Goal: Contribute content

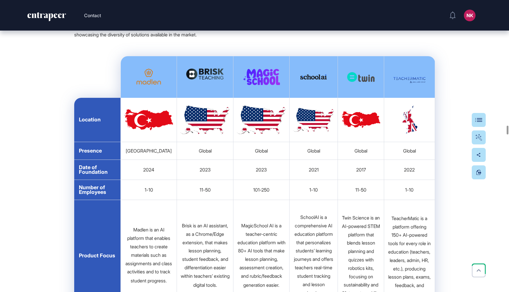
scroll to position [13837, 0]
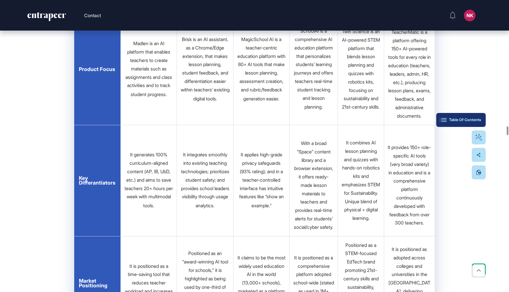
click at [480, 119] on div "Table Of Contents" at bounding box center [461, 119] width 40 height 5
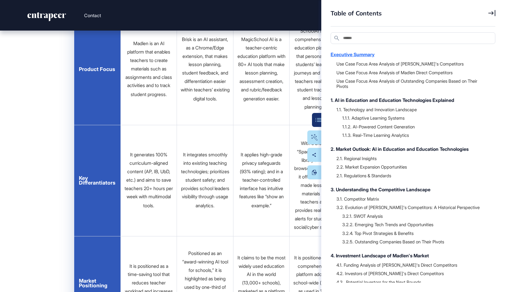
click at [368, 54] on div "Executive Summary" at bounding box center [409, 54] width 159 height 7
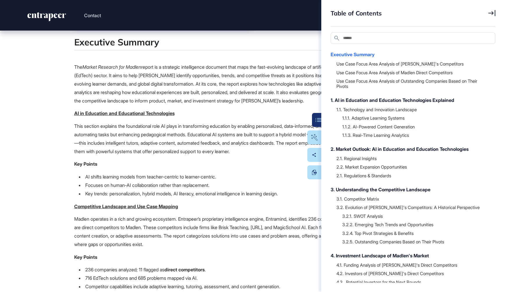
scroll to position [0, 0]
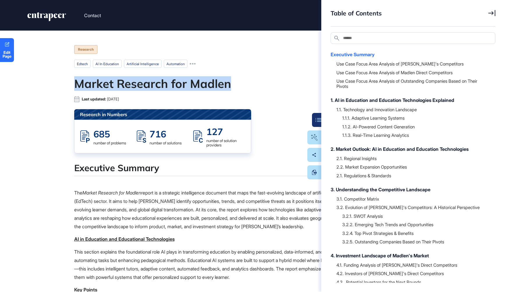
drag, startPoint x: 232, startPoint y: 86, endPoint x: 72, endPoint y: 86, distance: 160.0
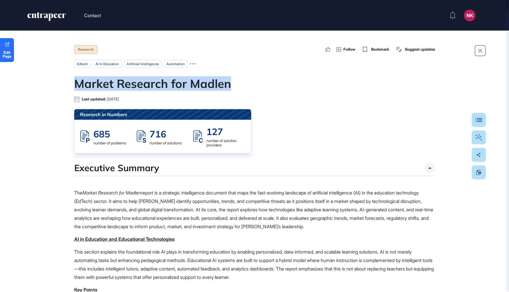
copy h1 "Market Research for Madlen"
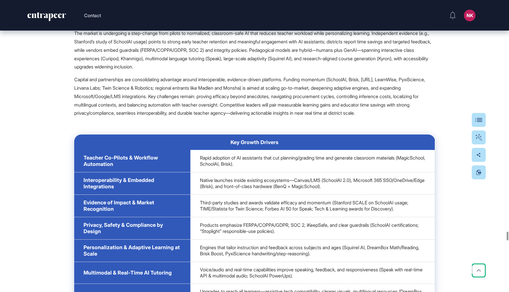
scroll to position [25132, 0]
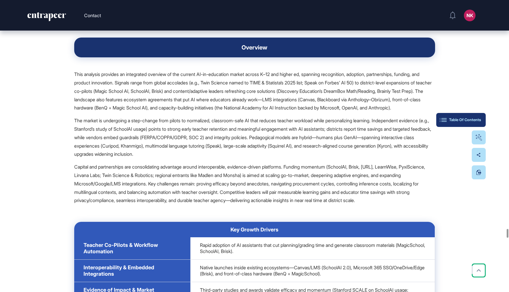
click at [478, 119] on div "Table Of Contents" at bounding box center [461, 119] width 40 height 5
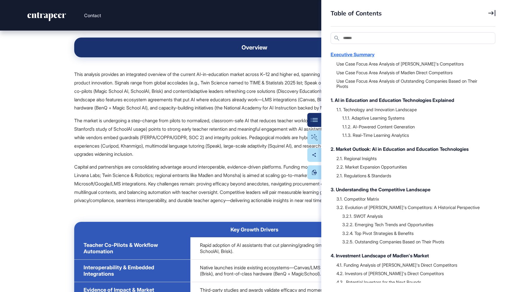
click at [344, 54] on div "Executive Summary" at bounding box center [409, 54] width 159 height 7
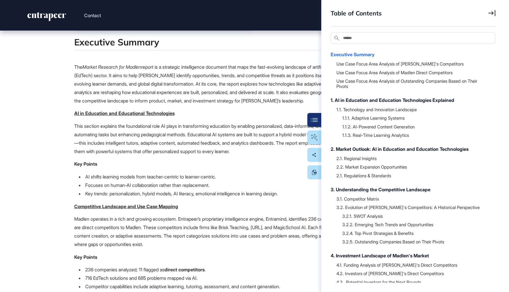
scroll to position [0, 0]
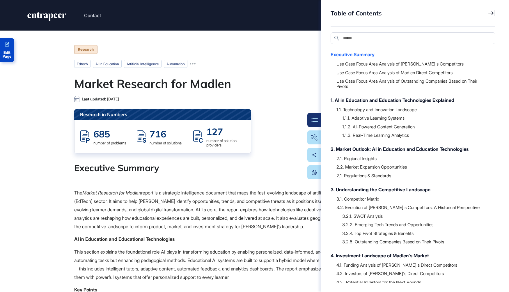
click at [6, 52] on span "Edit Page" at bounding box center [7, 55] width 14 height 8
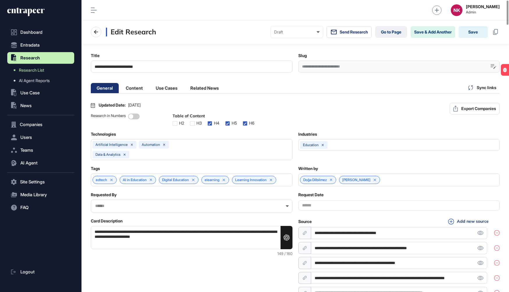
scroll to position [0, 3]
click at [150, 88] on li "Content" at bounding box center [166, 88] width 33 height 10
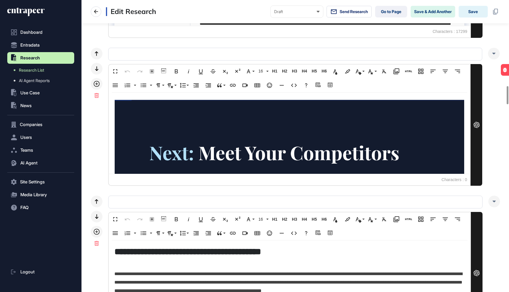
scroll to position [30, 0]
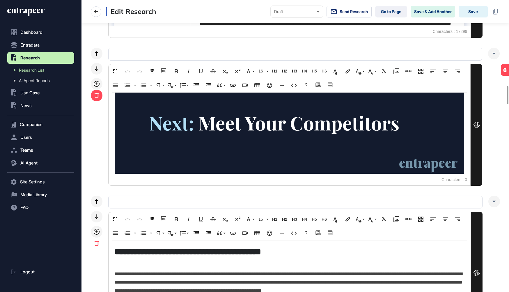
click at [94, 97] on div at bounding box center [97, 96] width 12 height 12
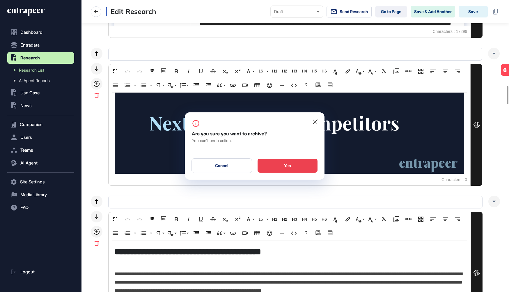
click at [283, 164] on div "Yes" at bounding box center [287, 166] width 60 height 14
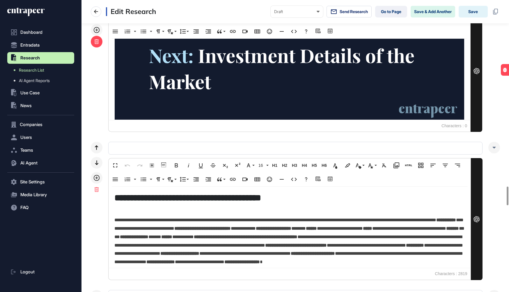
click at [97, 41] on div at bounding box center [97, 42] width 12 height 12
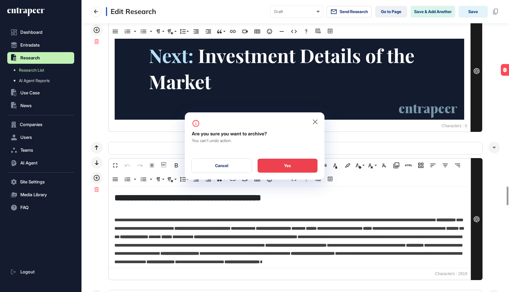
click at [285, 168] on div "Yes" at bounding box center [287, 166] width 60 height 14
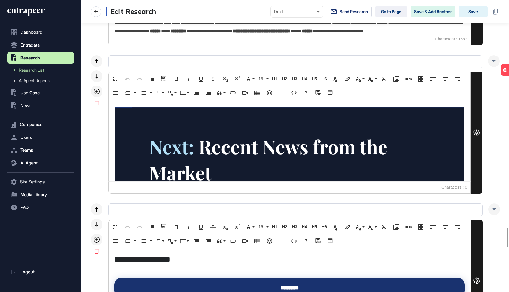
scroll to position [29, 0]
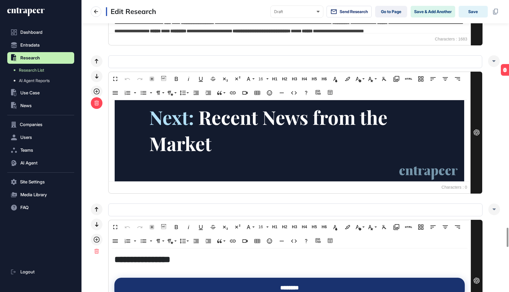
click at [97, 101] on icon at bounding box center [97, 103] width 4 height 5
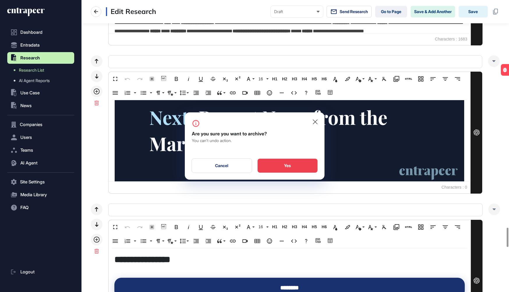
click at [274, 168] on div "Yes" at bounding box center [287, 166] width 60 height 14
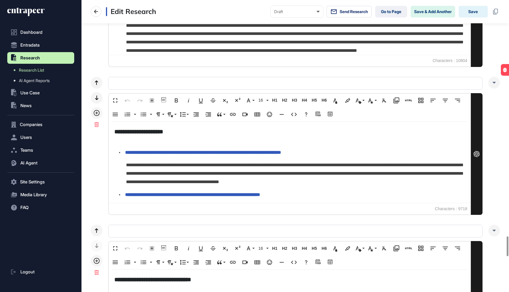
scroll to position [3982, 0]
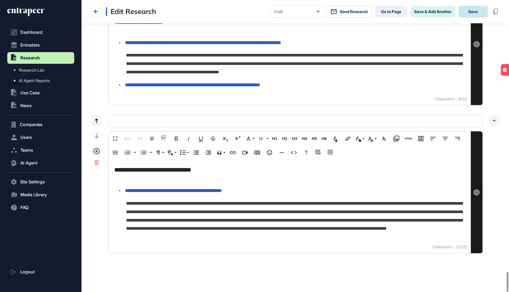
click at [471, 12] on button "Save" at bounding box center [472, 12] width 29 height 12
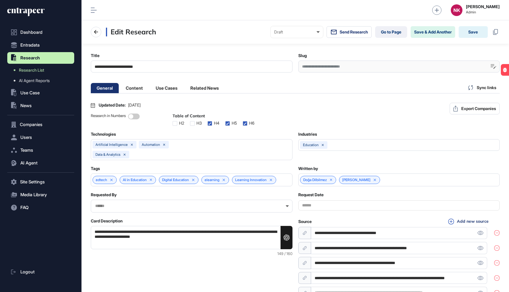
scroll to position [0, 3]
